Goal: Book appointment/travel/reservation

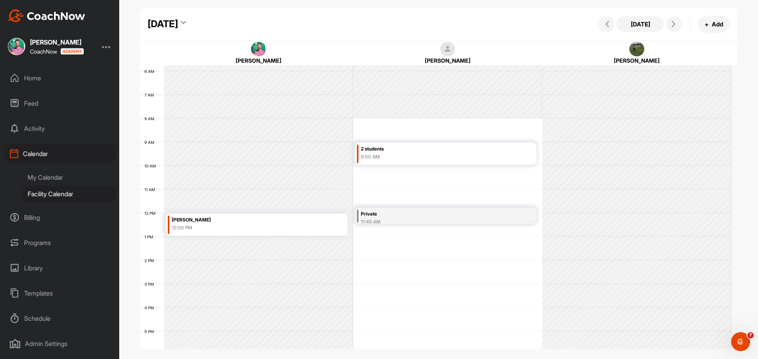
scroll to position [473, 0]
click at [674, 24] on icon at bounding box center [673, 24] width 6 height 6
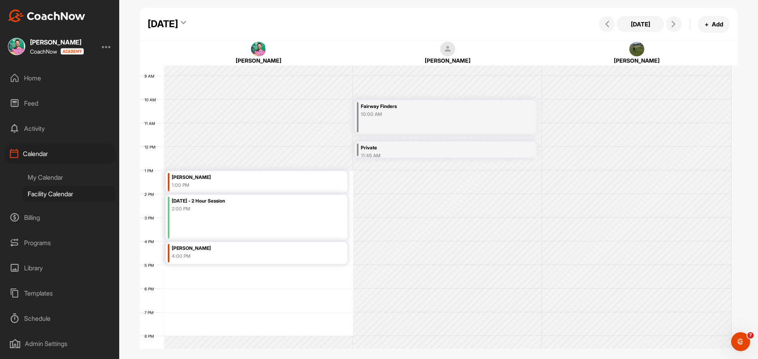
scroll to position [255, 0]
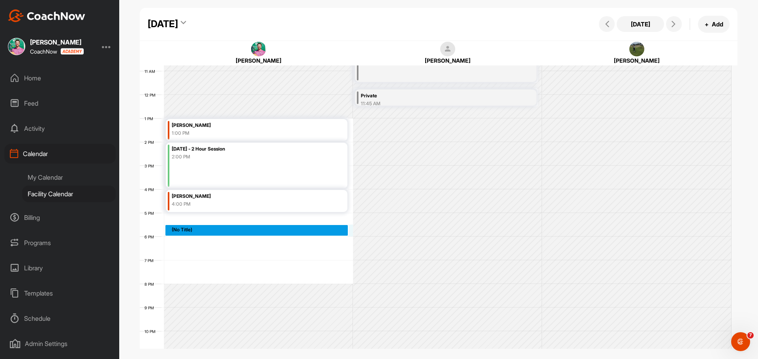
click at [211, 226] on div "12 AM 1 AM 2 AM 3 AM 4 AM 5 AM 6 AM 7 AM 8 AM 9 AM 10 AM 11 AM 12 PM 1 PM 2 PM …" at bounding box center [435, 95] width 591 height 568
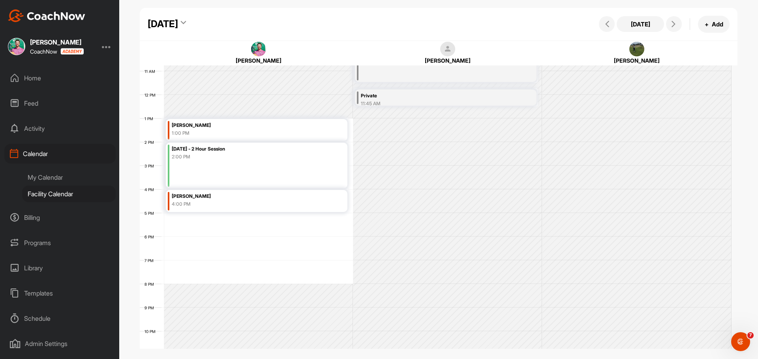
click at [222, 216] on div "12 AM 1 AM 2 AM 3 AM 4 AM 5 AM 6 AM 7 AM 8 AM 9 AM 10 AM 11 AM 12 PM 1 PM 2 PM …" at bounding box center [435, 95] width 591 height 568
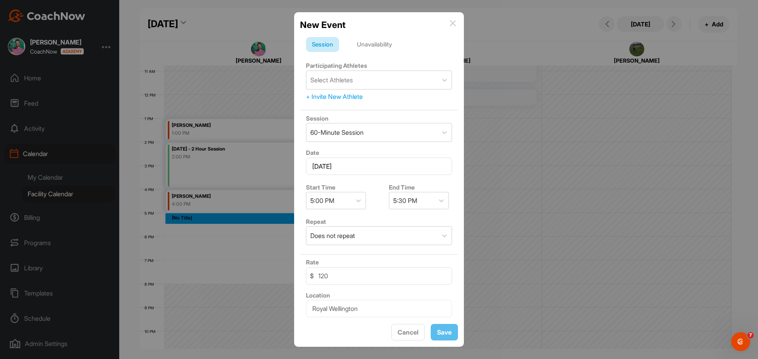
click at [454, 23] on img at bounding box center [452, 23] width 6 height 6
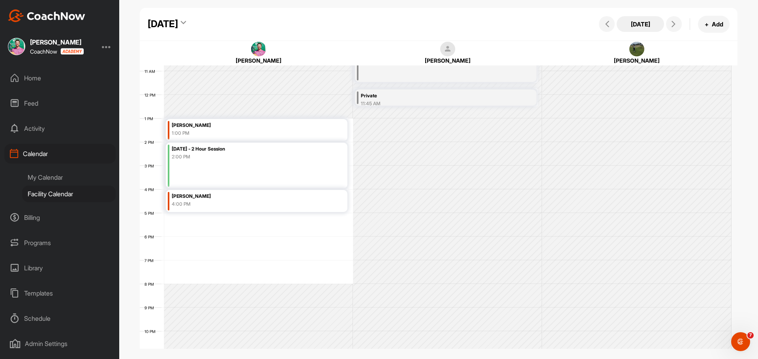
click at [643, 19] on div "[DATE] [DATE] + Add" at bounding box center [439, 24] width 598 height 33
click at [635, 26] on button "[DATE]" at bounding box center [639, 24] width 47 height 16
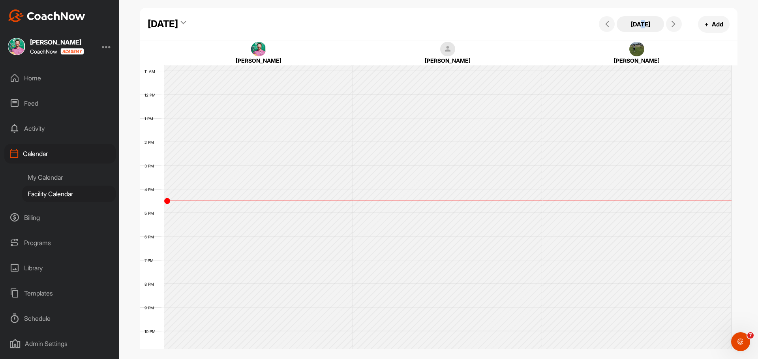
scroll to position [137, 0]
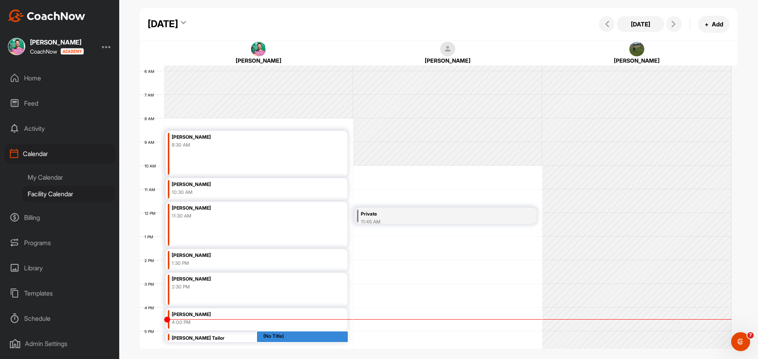
click at [32, 79] on div "Home" at bounding box center [59, 78] width 111 height 20
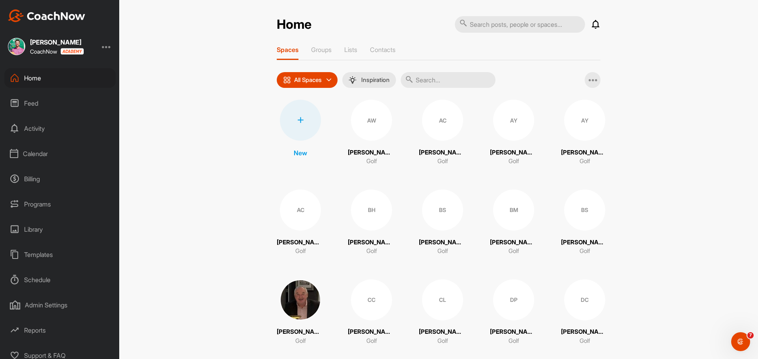
click at [40, 155] on div "Calendar" at bounding box center [59, 154] width 111 height 20
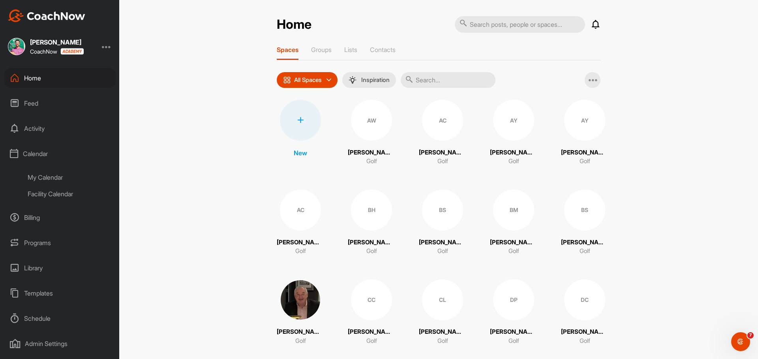
click at [50, 175] on div "My Calendar" at bounding box center [69, 177] width 94 height 17
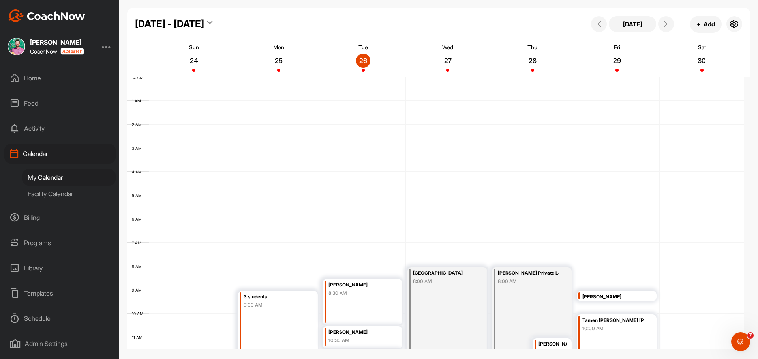
scroll to position [137, 0]
